Goal: Task Accomplishment & Management: Manage account settings

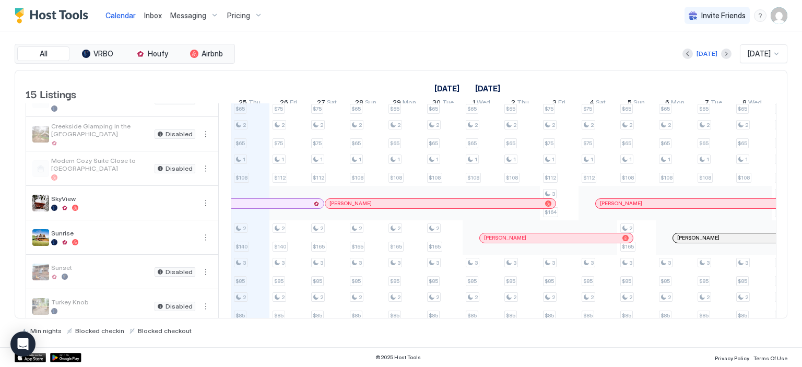
scroll to position [229, 0]
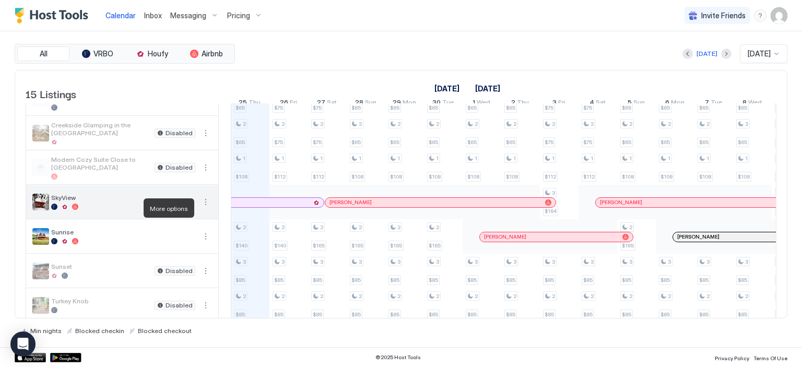
click at [204, 208] on button "More options" at bounding box center [205, 202] width 13 height 13
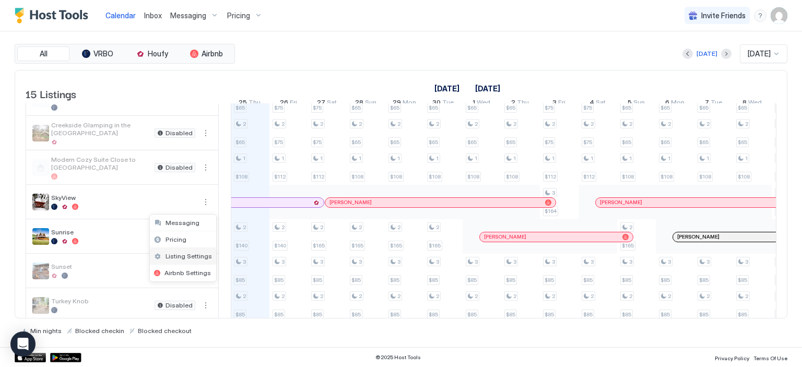
click at [191, 255] on span "Listing Settings" at bounding box center [188, 256] width 46 height 8
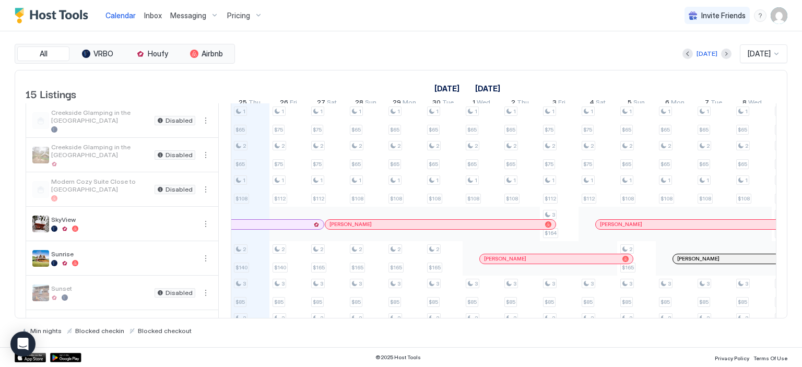
scroll to position [210, 0]
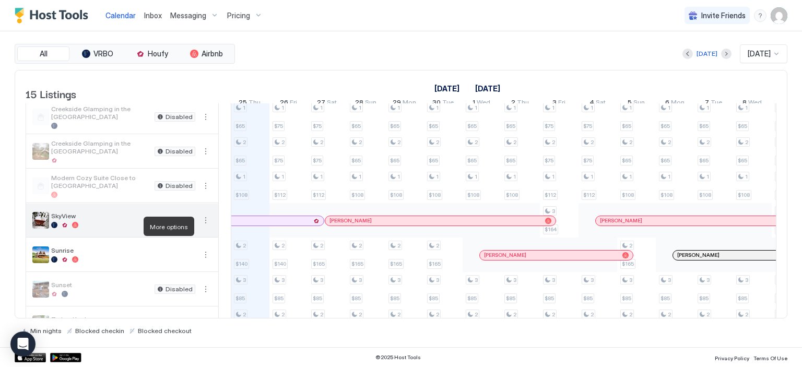
click at [205, 227] on button "More options" at bounding box center [205, 220] width 13 height 13
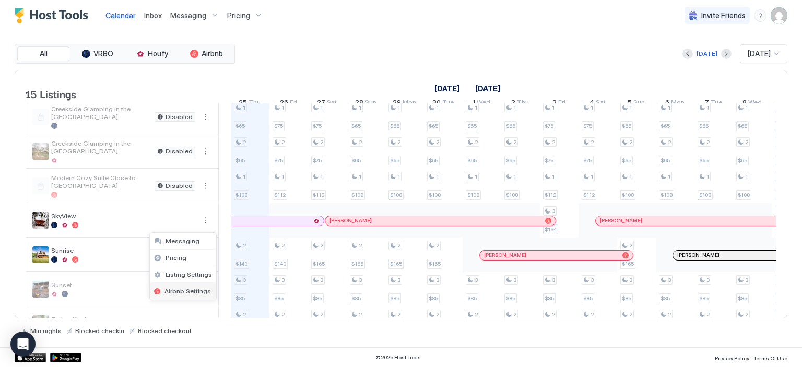
click at [190, 292] on span "Airbnb Settings" at bounding box center [187, 291] width 46 height 8
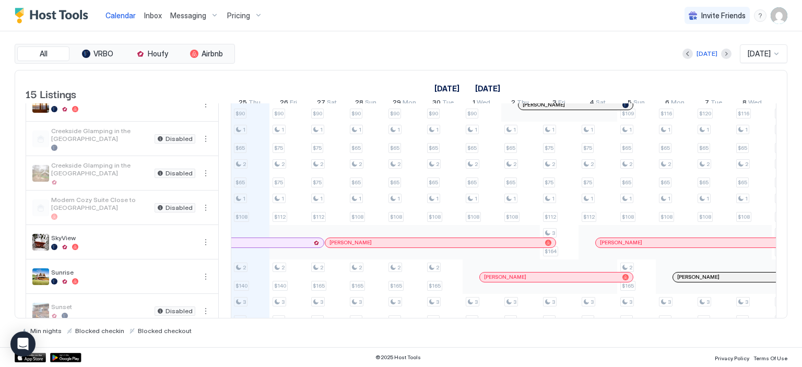
scroll to position [207, 0]
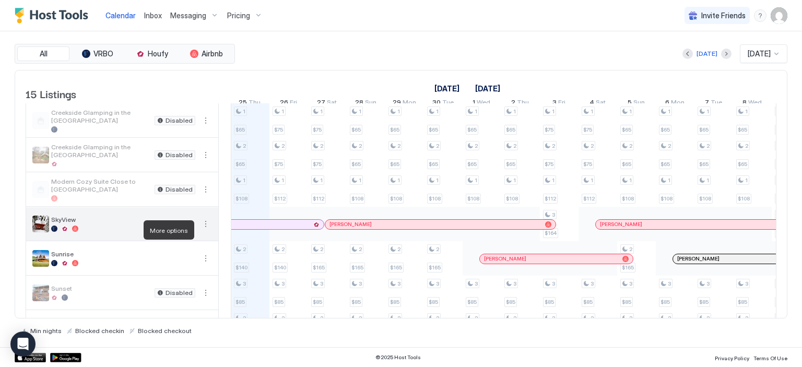
click at [204, 229] on button "More options" at bounding box center [205, 224] width 13 height 13
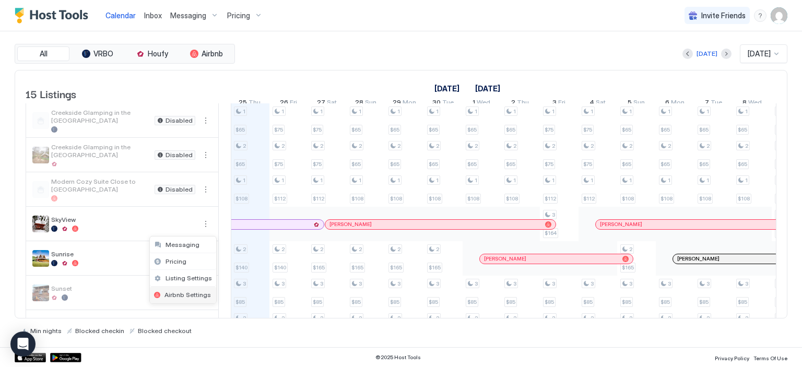
click at [182, 296] on span "Airbnb Settings" at bounding box center [187, 295] width 46 height 8
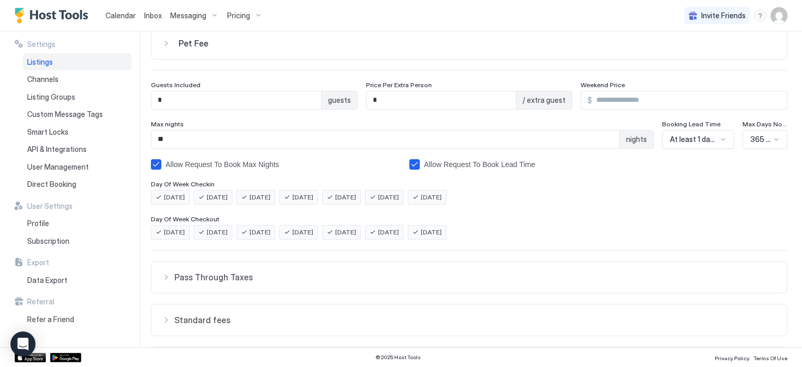
scroll to position [98, 0]
click at [781, 18] on img "User profile" at bounding box center [778, 15] width 17 height 17
click at [53, 10] on div at bounding box center [401, 183] width 802 height 367
click at [30, 13] on img "Host Tools Logo" at bounding box center [54, 16] width 78 height 16
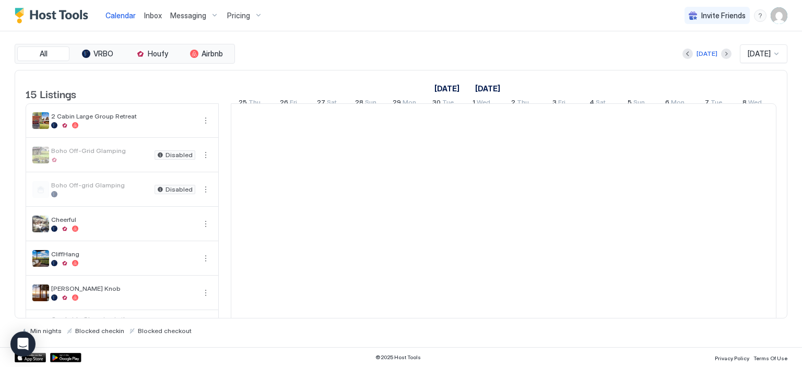
scroll to position [0, 580]
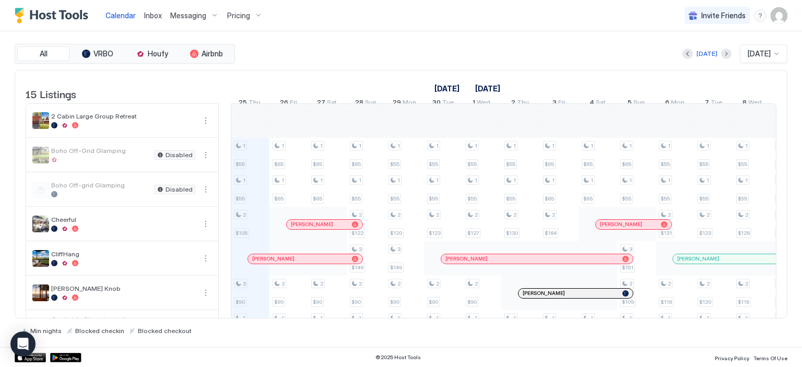
click at [782, 18] on img "User profile" at bounding box center [778, 15] width 17 height 17
click at [685, 54] on span "Settings" at bounding box center [685, 58] width 28 height 9
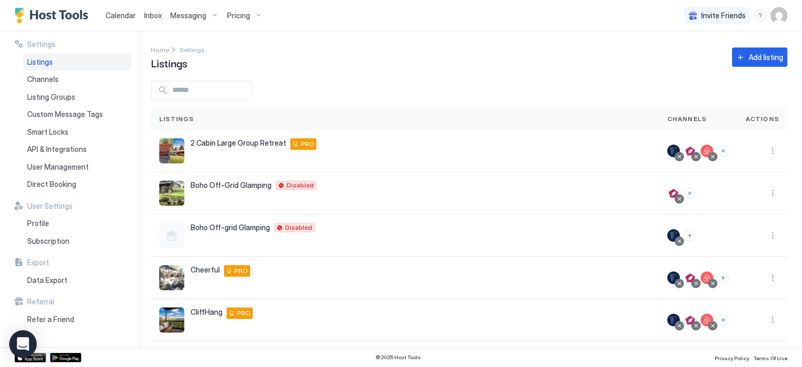
click at [19, 342] on icon "Open Intercom Messenger" at bounding box center [23, 344] width 12 height 14
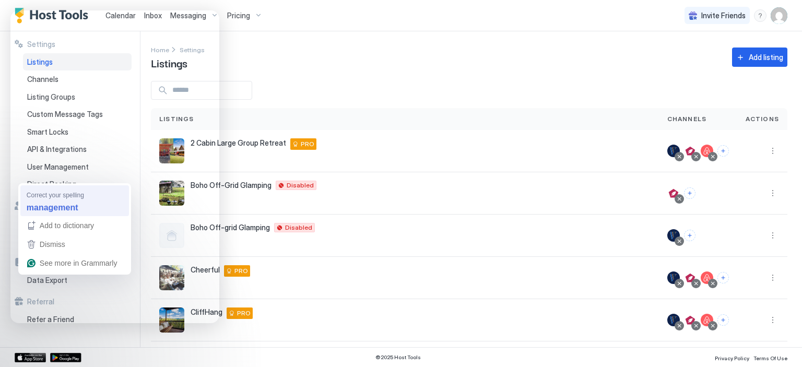
click at [75, 207] on strong "management" at bounding box center [53, 206] width 52 height 11
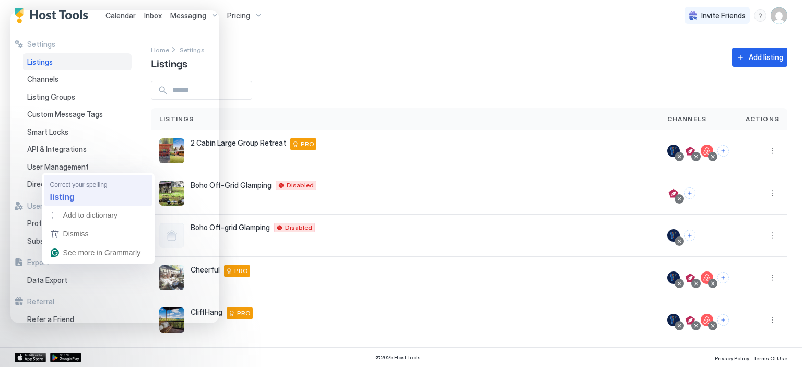
click at [75, 204] on div "listing" at bounding box center [98, 197] width 100 height 17
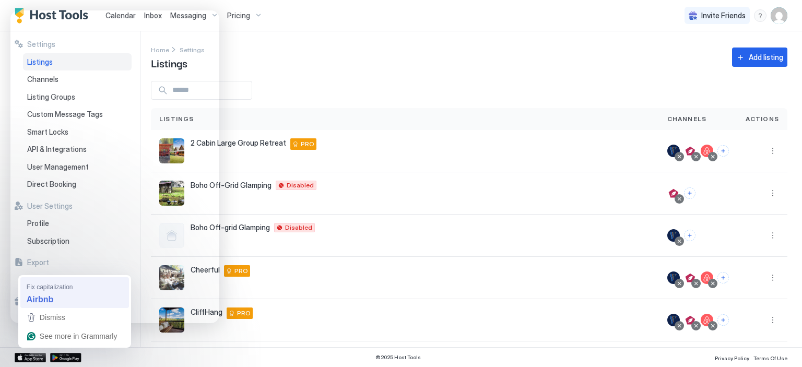
click at [40, 294] on strong "Airbnb" at bounding box center [40, 298] width 27 height 11
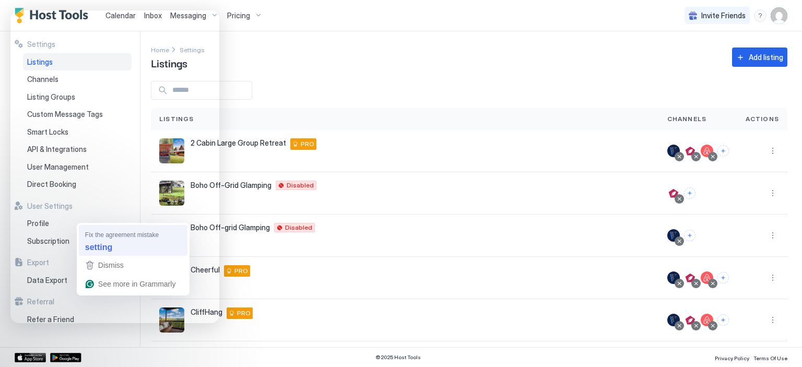
click at [104, 243] on strong "setting" at bounding box center [98, 246] width 27 height 11
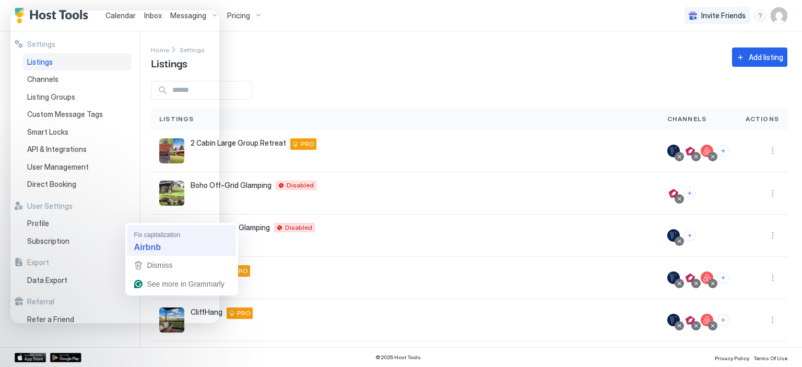
click at [145, 246] on strong "Airbnb" at bounding box center [147, 246] width 27 height 11
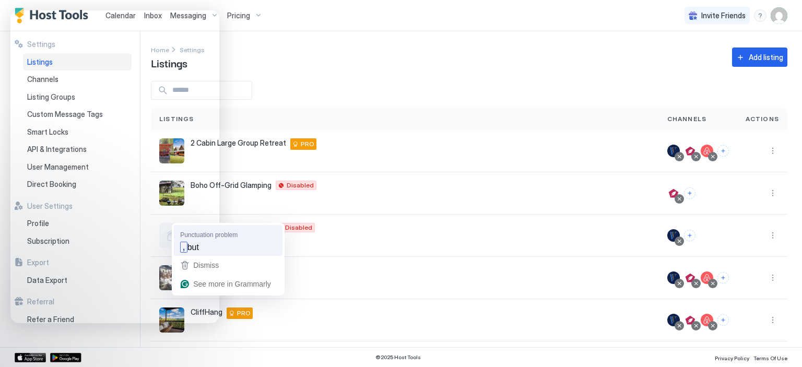
click at [192, 244] on span "but" at bounding box center [192, 246] width 11 height 11
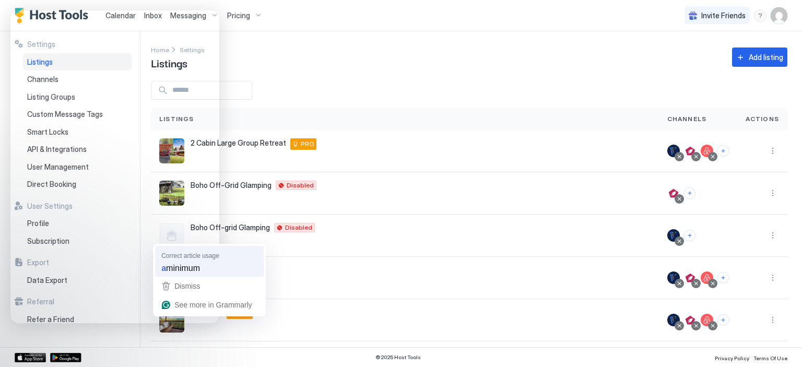
click at [179, 260] on div "a minimum" at bounding box center [209, 268] width 100 height 17
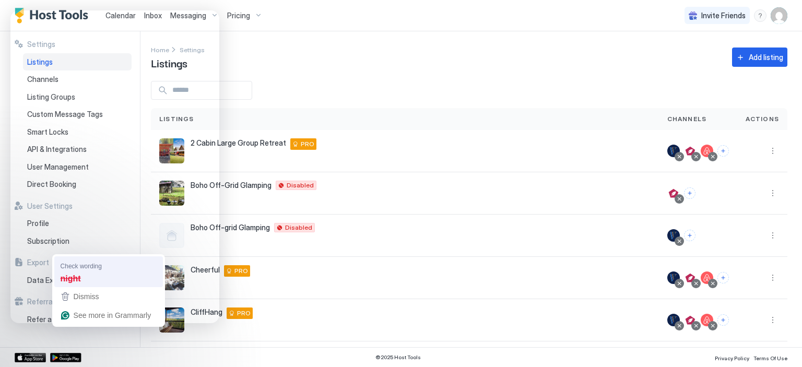
click at [70, 276] on strong "night" at bounding box center [71, 277] width 20 height 11
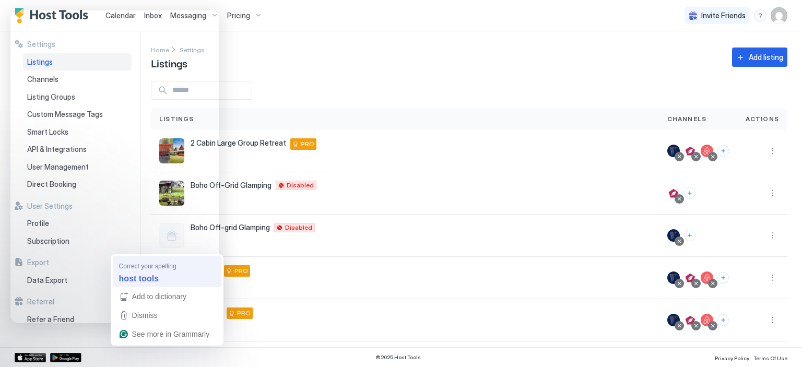
click at [138, 273] on strong "host tools" at bounding box center [139, 277] width 40 height 11
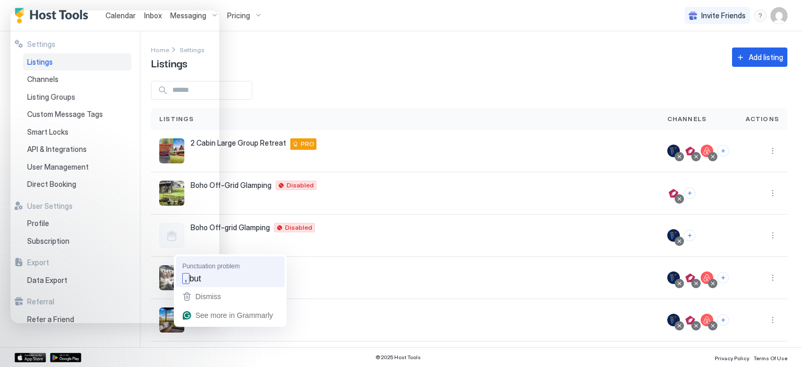
click at [194, 279] on span "but" at bounding box center [194, 277] width 11 height 11
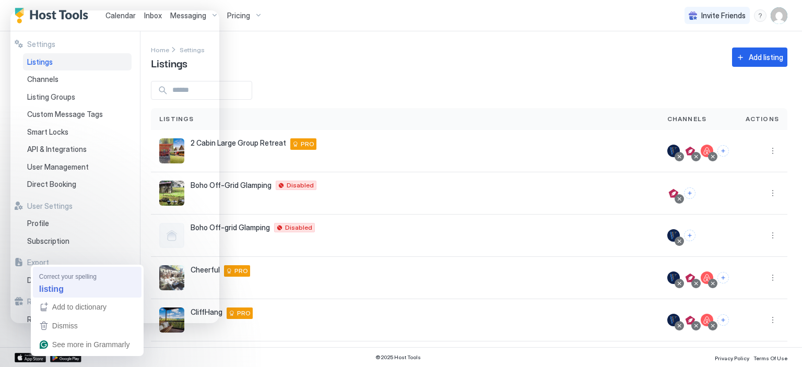
click at [52, 282] on div "listing" at bounding box center [87, 289] width 100 height 17
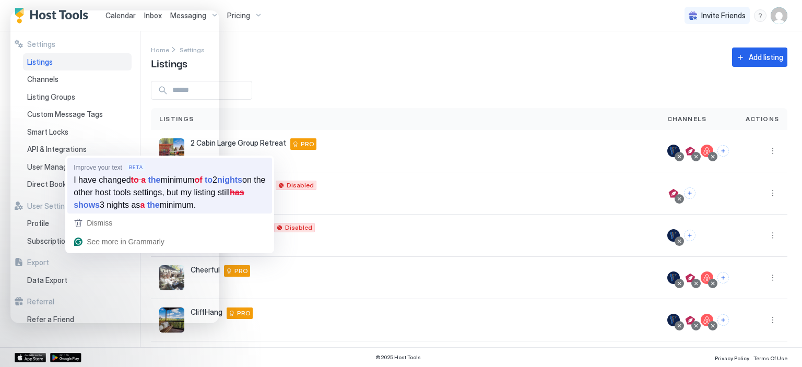
click at [140, 208] on span "3 nights as" at bounding box center [120, 204] width 40 height 11
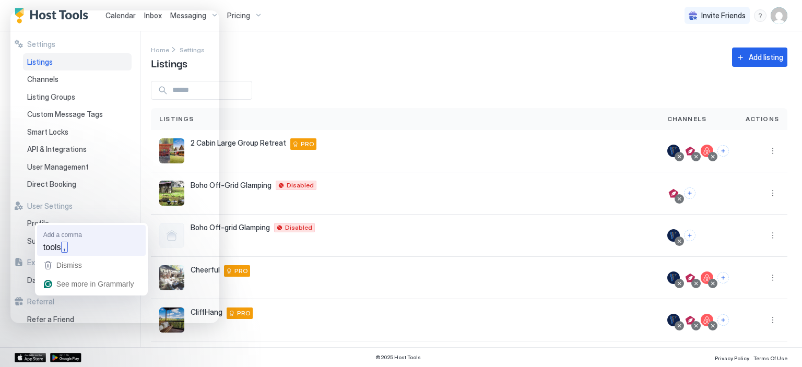
click at [54, 244] on span "tools" at bounding box center [52, 246] width 18 height 11
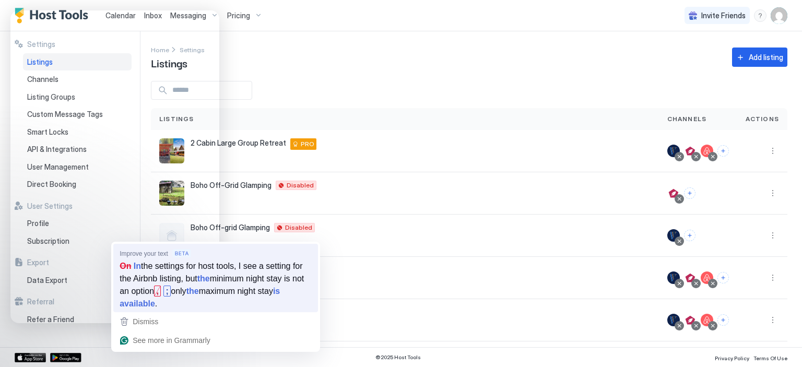
click at [147, 267] on span "the settings for host tools, I see a setting for the Airbnb listing, but" at bounding box center [211, 272] width 183 height 24
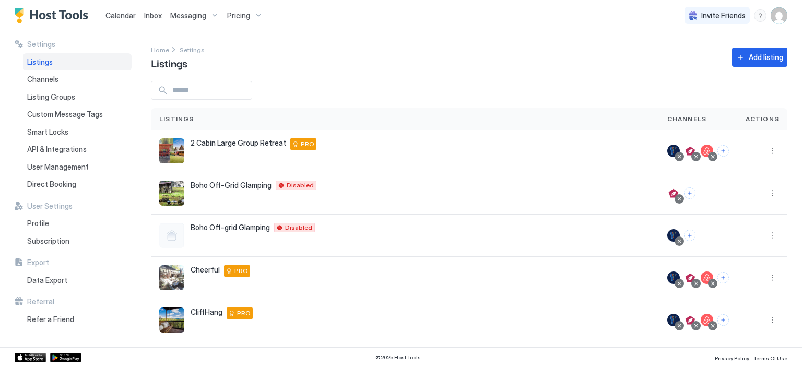
click at [261, 16] on div "Pricing" at bounding box center [245, 16] width 44 height 18
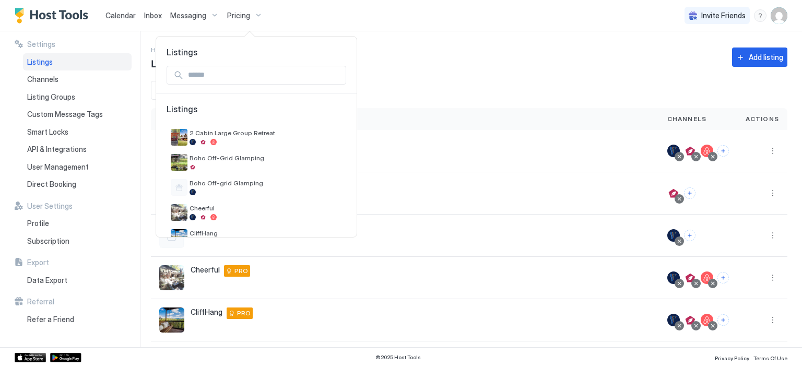
click at [779, 20] on div at bounding box center [401, 183] width 802 height 367
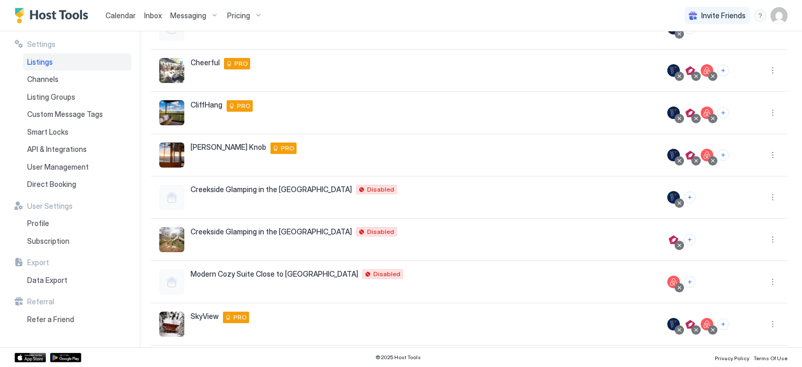
scroll to position [242, 0]
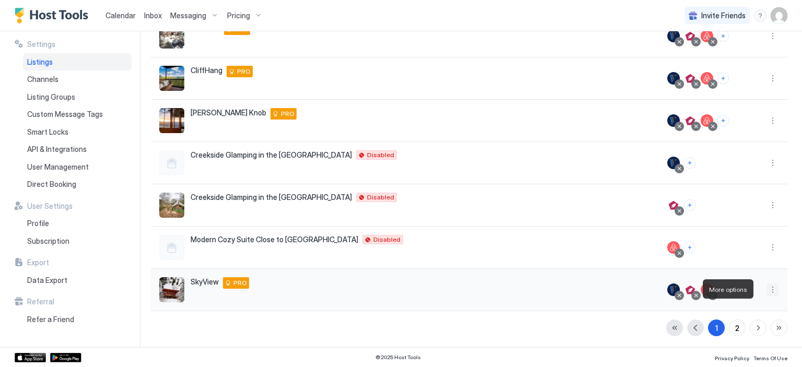
click at [767, 288] on button "More options" at bounding box center [772, 289] width 13 height 13
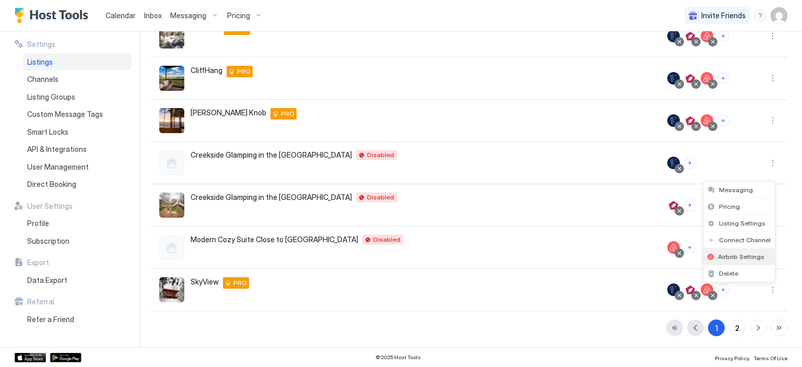
click at [737, 256] on span "Airbnb Settings" at bounding box center [741, 257] width 46 height 8
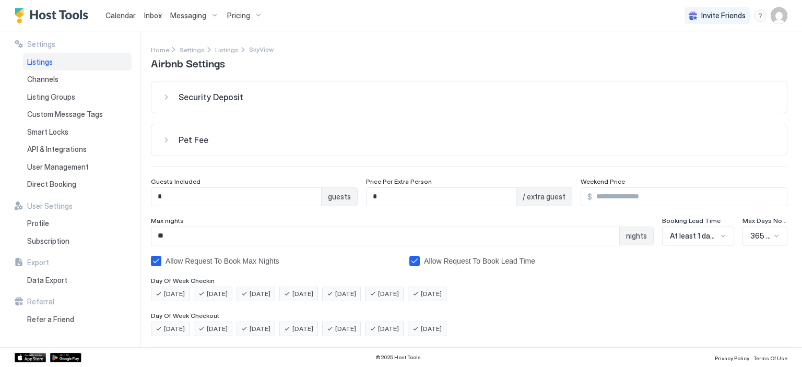
click at [43, 65] on span "Listings" at bounding box center [40, 61] width 26 height 9
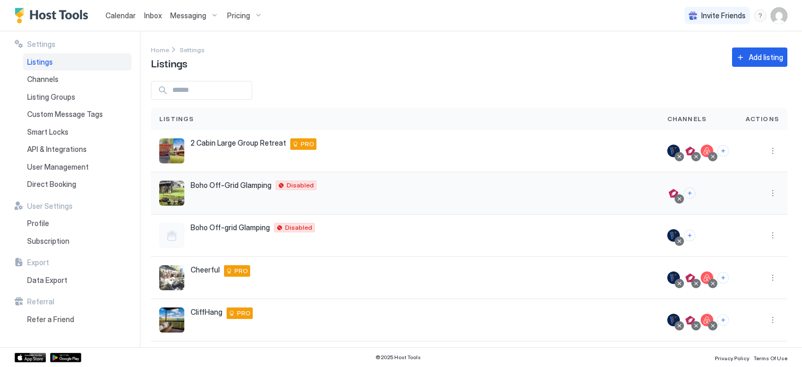
scroll to position [242, 0]
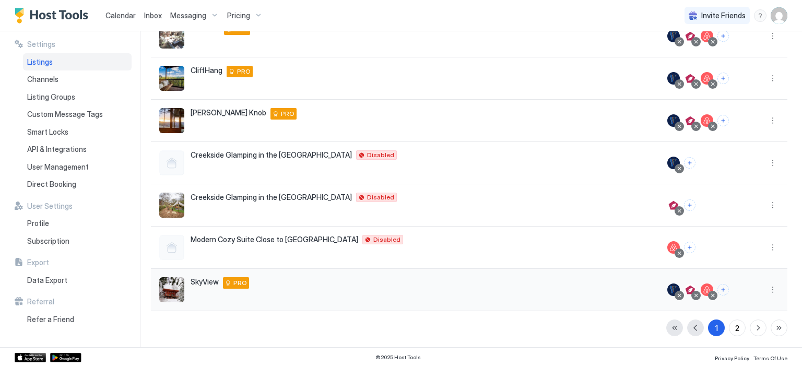
click at [206, 281] on span "SkyView" at bounding box center [204, 281] width 28 height 9
click at [772, 291] on div at bounding box center [762, 290] width 50 height 42
click at [766, 289] on button "More options" at bounding box center [772, 289] width 13 height 13
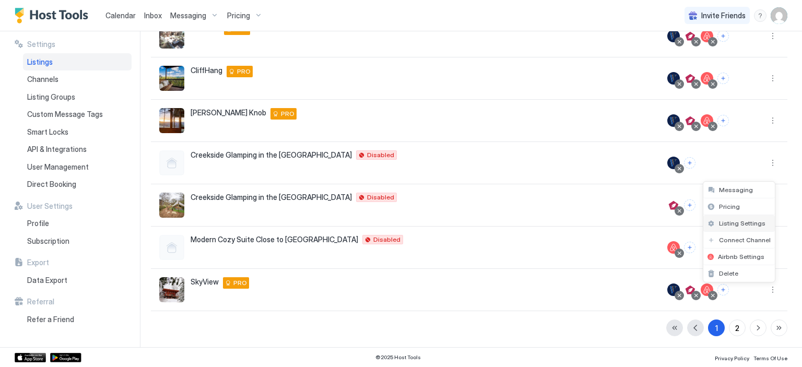
click at [746, 225] on span "Listing Settings" at bounding box center [742, 223] width 46 height 8
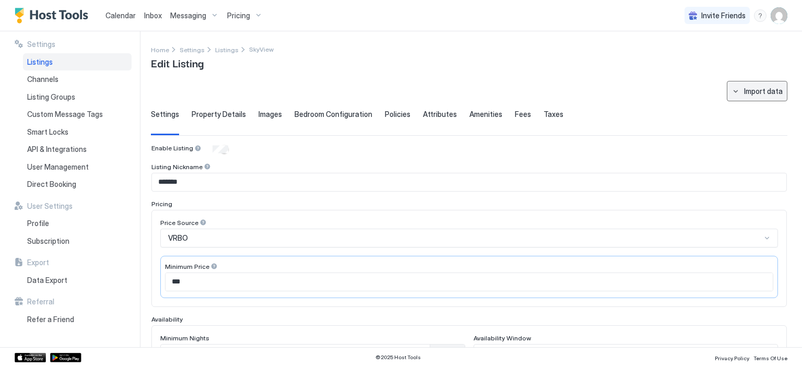
click at [729, 90] on button "Import data" at bounding box center [756, 91] width 61 height 20
click at [654, 86] on div at bounding box center [401, 183] width 802 height 367
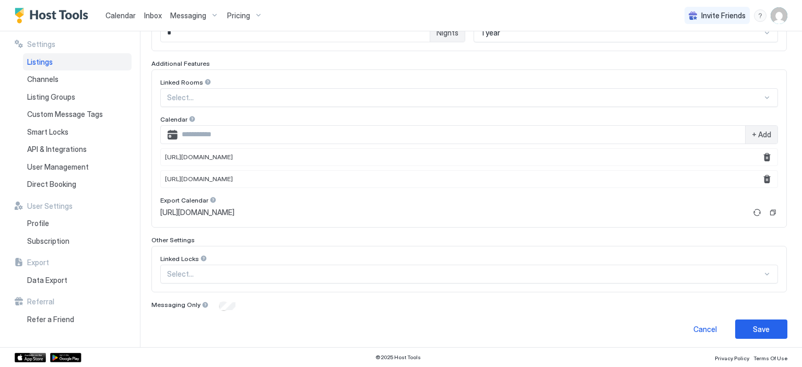
scroll to position [321, 0]
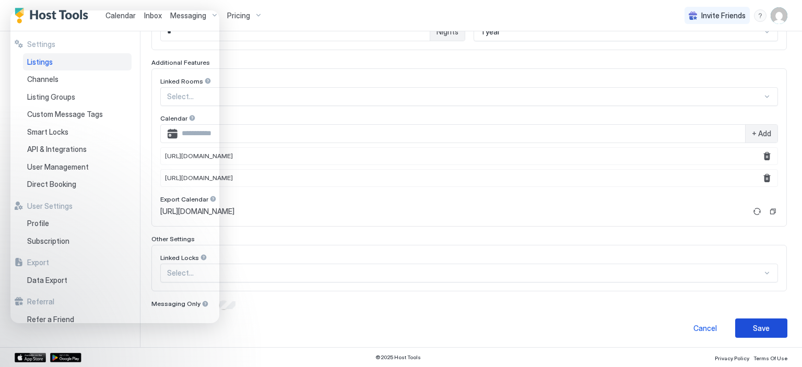
click at [761, 321] on button "Save" at bounding box center [761, 327] width 52 height 19
click at [753, 327] on div "Save" at bounding box center [761, 328] width 17 height 11
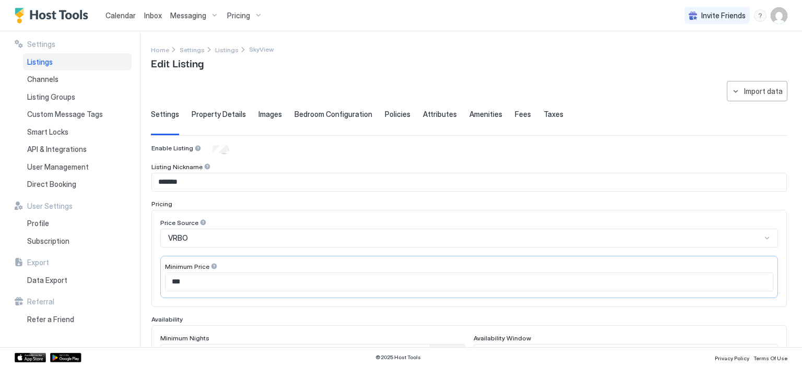
scroll to position [0, 0]
click at [218, 44] on link "Listings" at bounding box center [226, 49] width 23 height 11
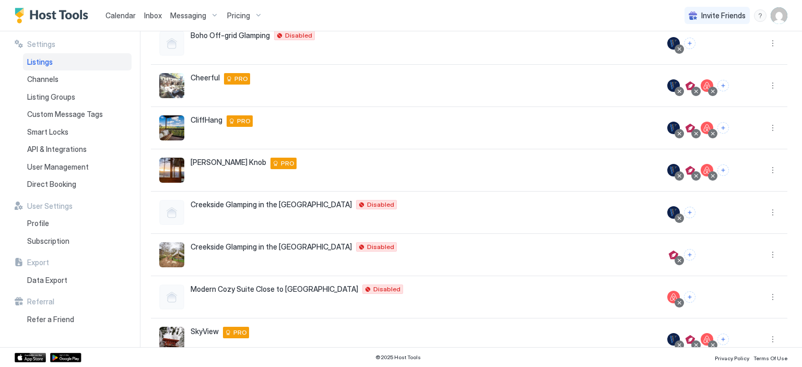
scroll to position [242, 0]
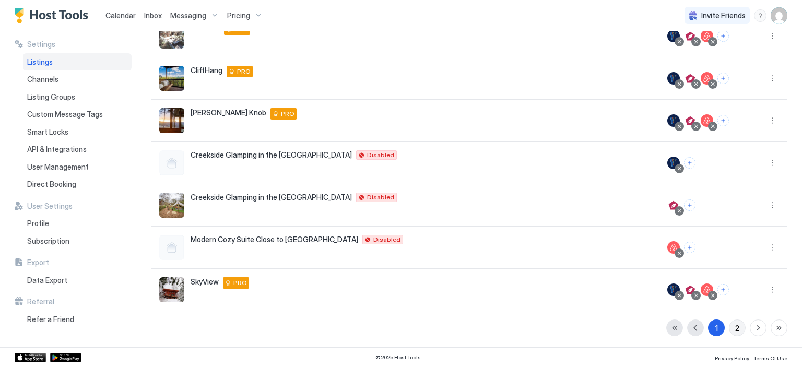
click at [734, 327] on button "2" at bounding box center [737, 327] width 17 height 17
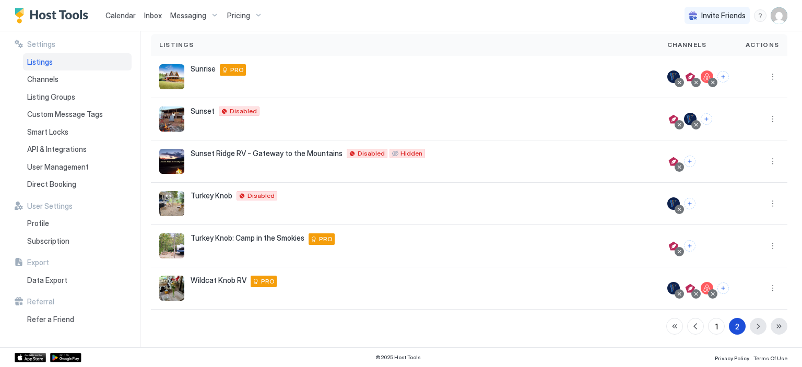
scroll to position [73, 0]
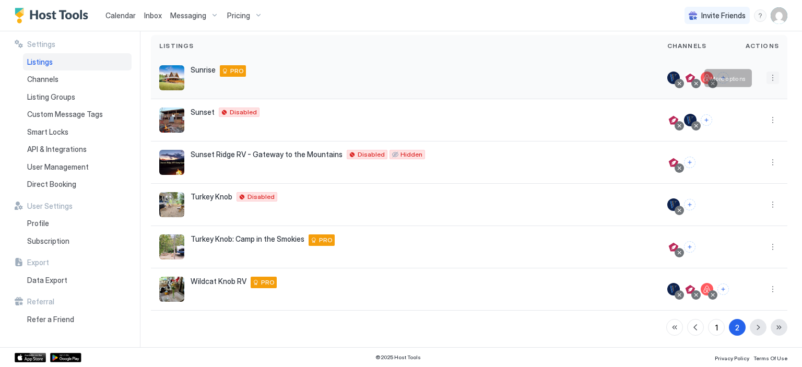
click at [766, 77] on button "More options" at bounding box center [772, 78] width 13 height 13
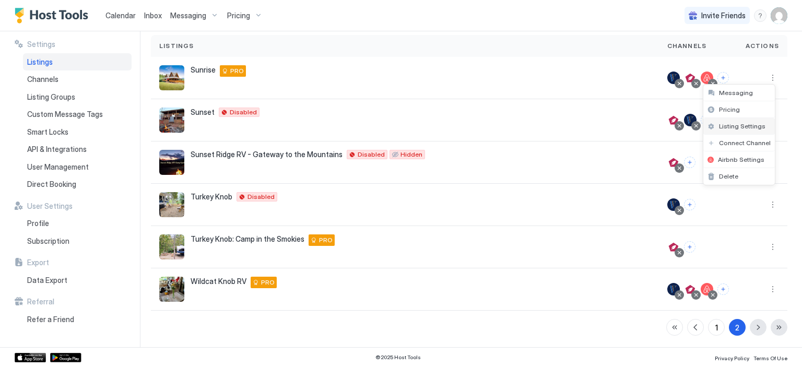
click at [732, 125] on span "Listing Settings" at bounding box center [742, 126] width 46 height 8
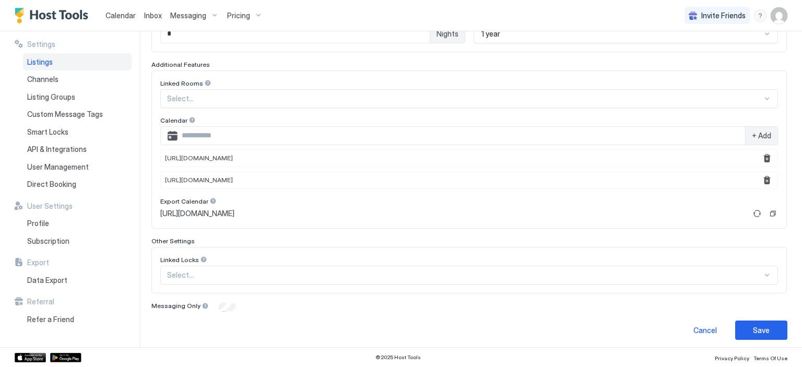
scroll to position [321, 0]
click at [740, 324] on button "Save" at bounding box center [761, 327] width 52 height 19
